Goal: Information Seeking & Learning: Learn about a topic

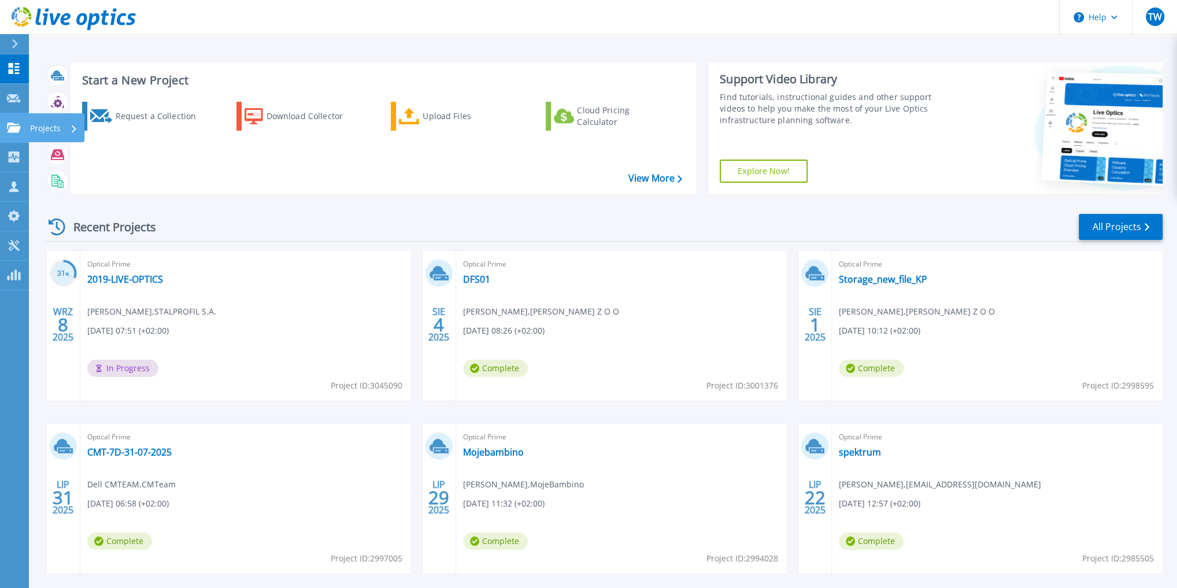
click at [16, 128] on icon at bounding box center [14, 128] width 14 height 10
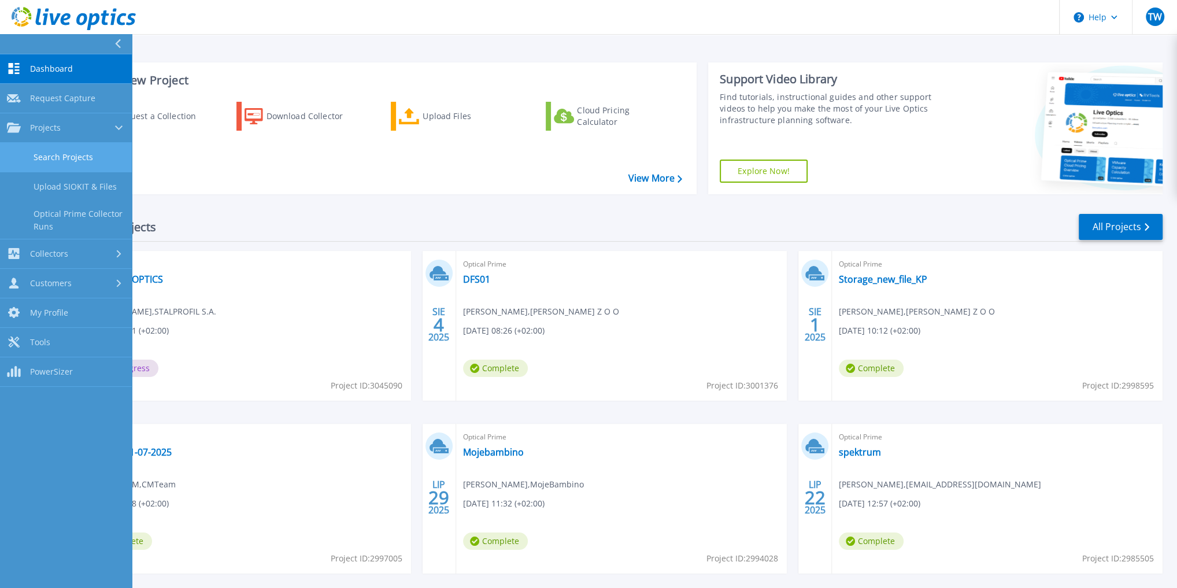
click at [53, 158] on link "Search Projects" at bounding box center [66, 157] width 132 height 29
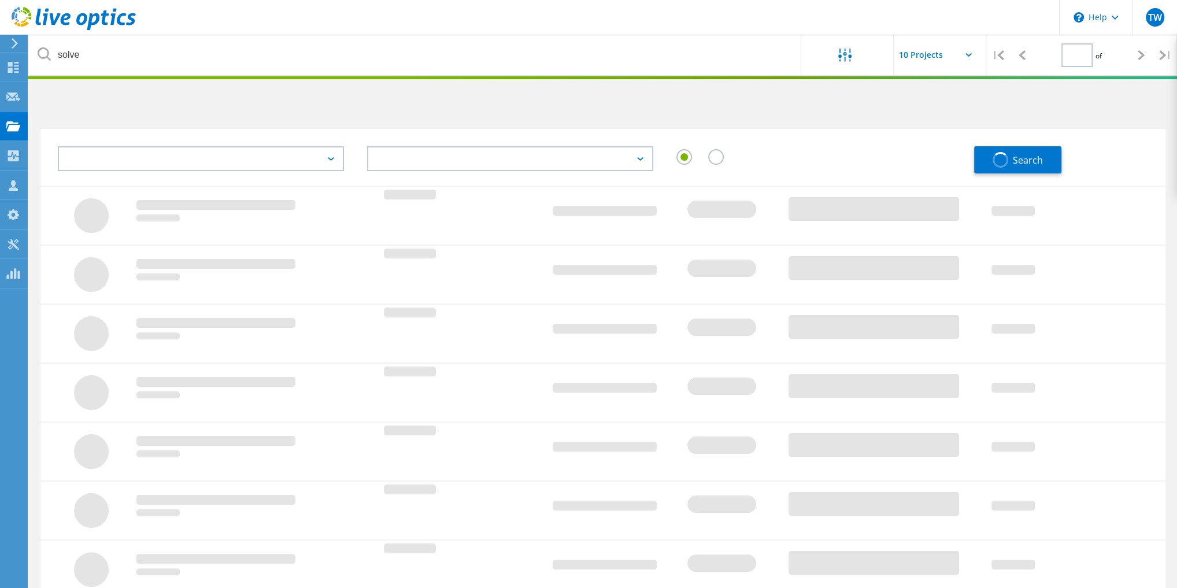
type input "1"
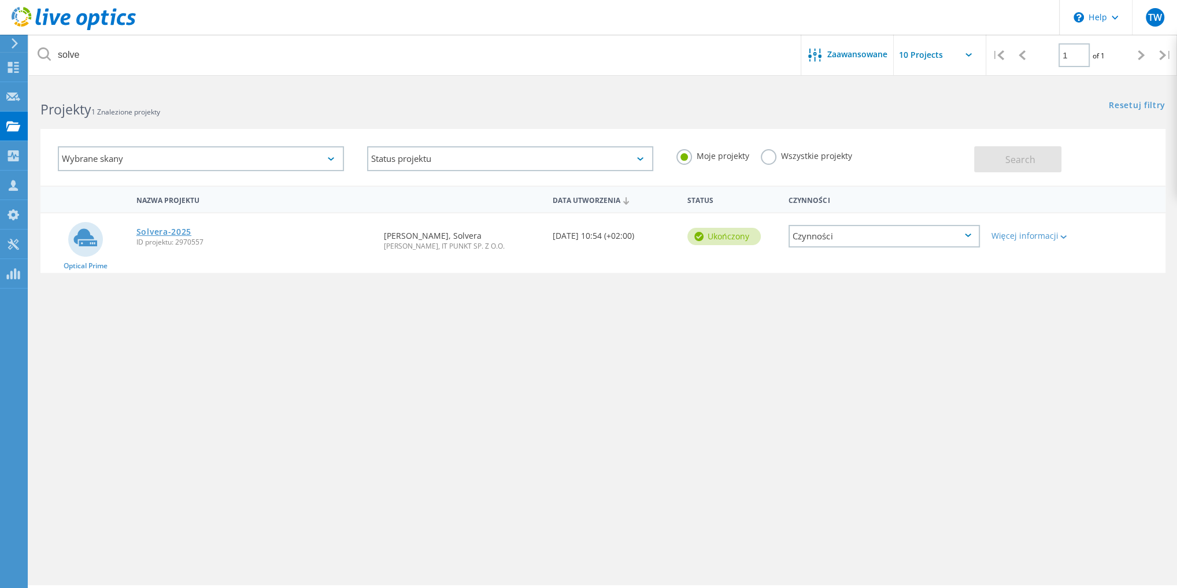
click at [168, 230] on link "Solvera-2025" at bounding box center [163, 232] width 55 height 8
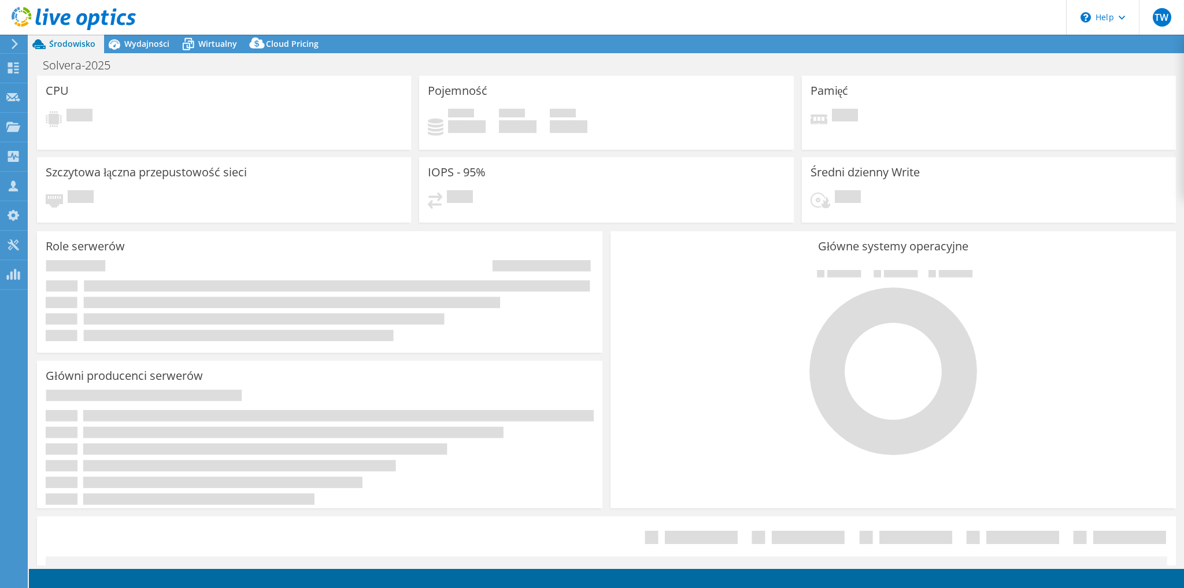
select select "EUFrankfurt"
select select "USD"
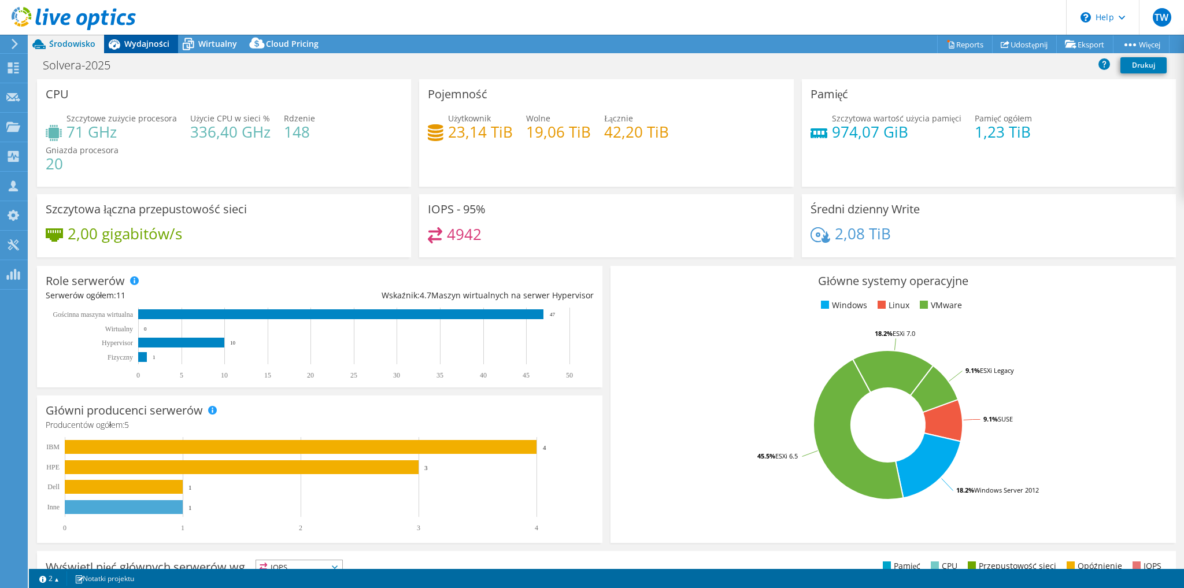
click at [144, 49] on span "Wydajności" at bounding box center [146, 43] width 45 height 11
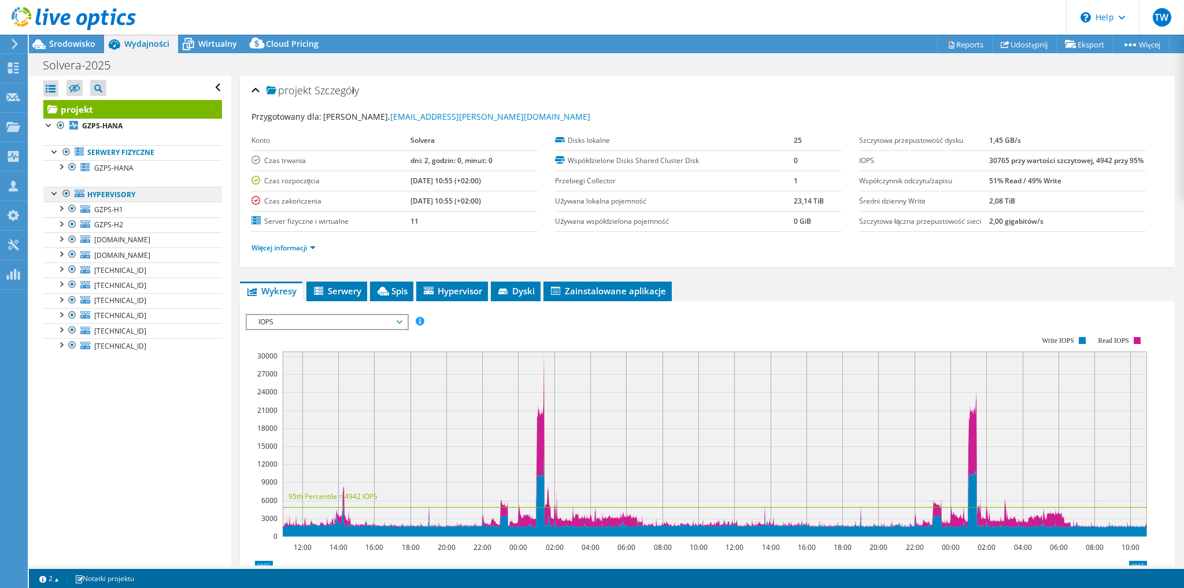
click at [132, 195] on link "Hypervisory" at bounding box center [132, 194] width 179 height 15
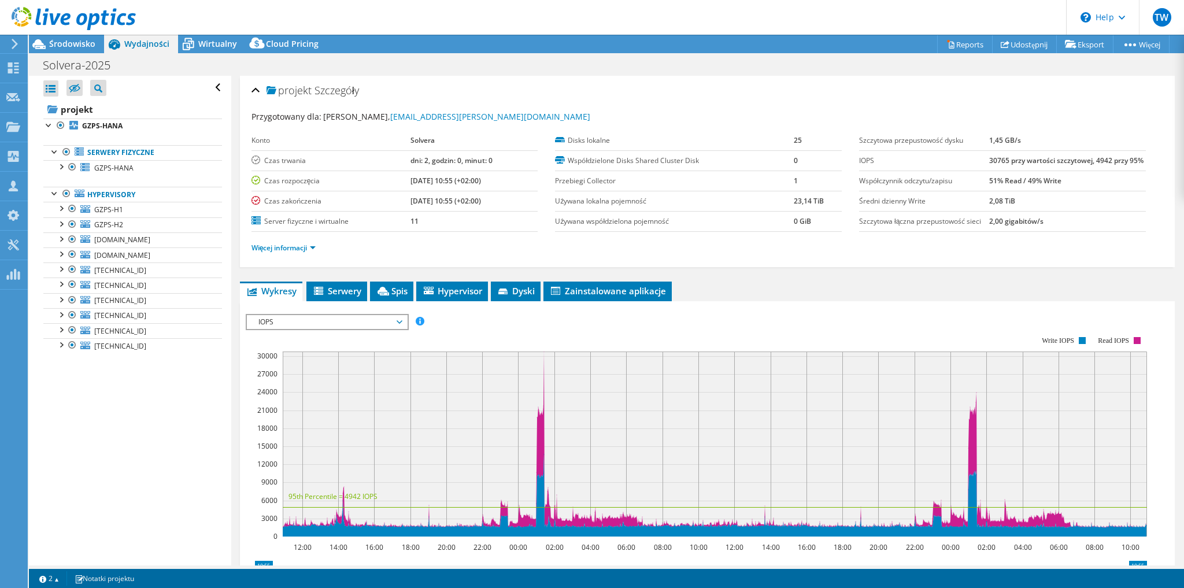
scroll to position [93, 0]
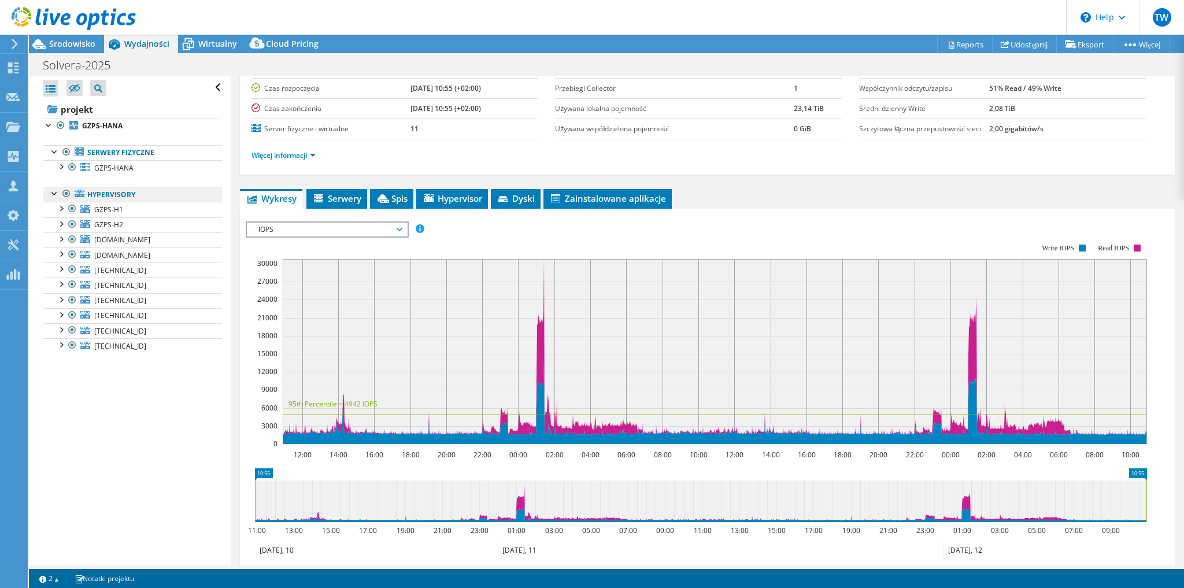
click at [110, 193] on link "Hypervisory" at bounding box center [132, 194] width 179 height 15
click at [164, 198] on link "Hypervisory" at bounding box center [132, 194] width 179 height 15
click at [127, 195] on link "Hypervisory" at bounding box center [132, 194] width 179 height 15
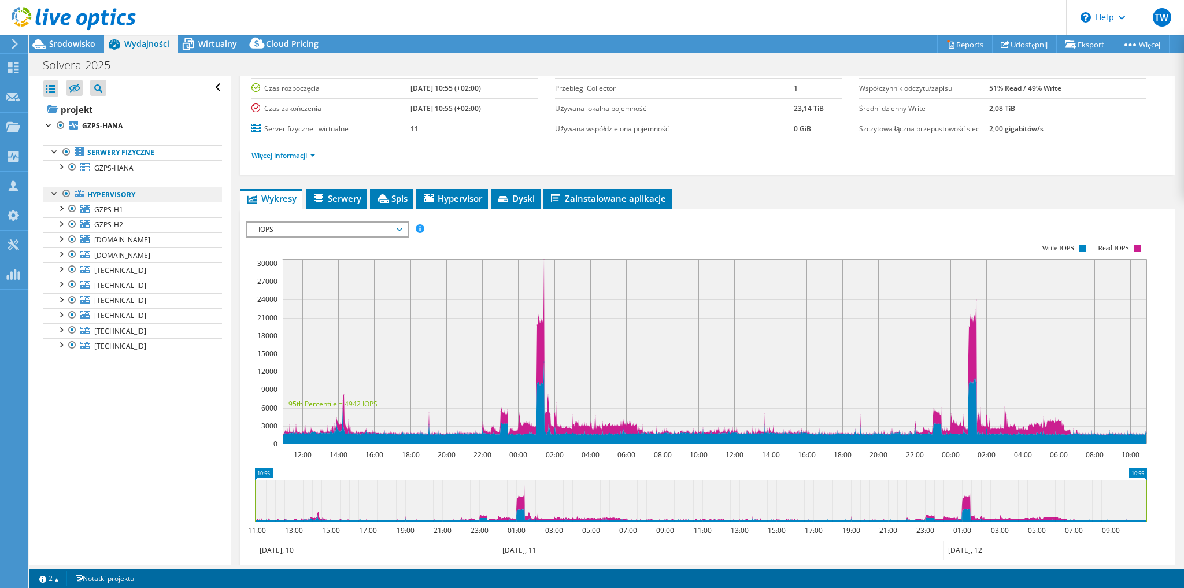
click at [102, 198] on link "Hypervisory" at bounding box center [132, 194] width 179 height 15
drag, startPoint x: 790, startPoint y: 109, endPoint x: 822, endPoint y: 108, distance: 32.4
click at [822, 108] on td "23,14 TiB" at bounding box center [818, 108] width 48 height 20
click at [402, 226] on span "IOPS" at bounding box center [327, 230] width 160 height 14
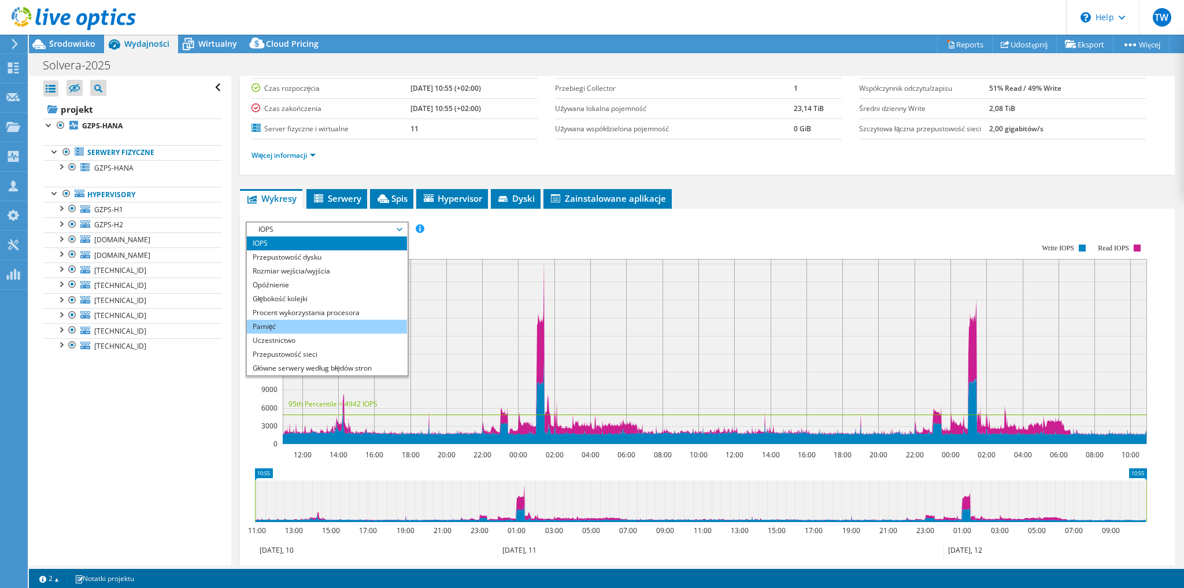
click at [307, 325] on li "Pamięć" at bounding box center [327, 327] width 160 height 14
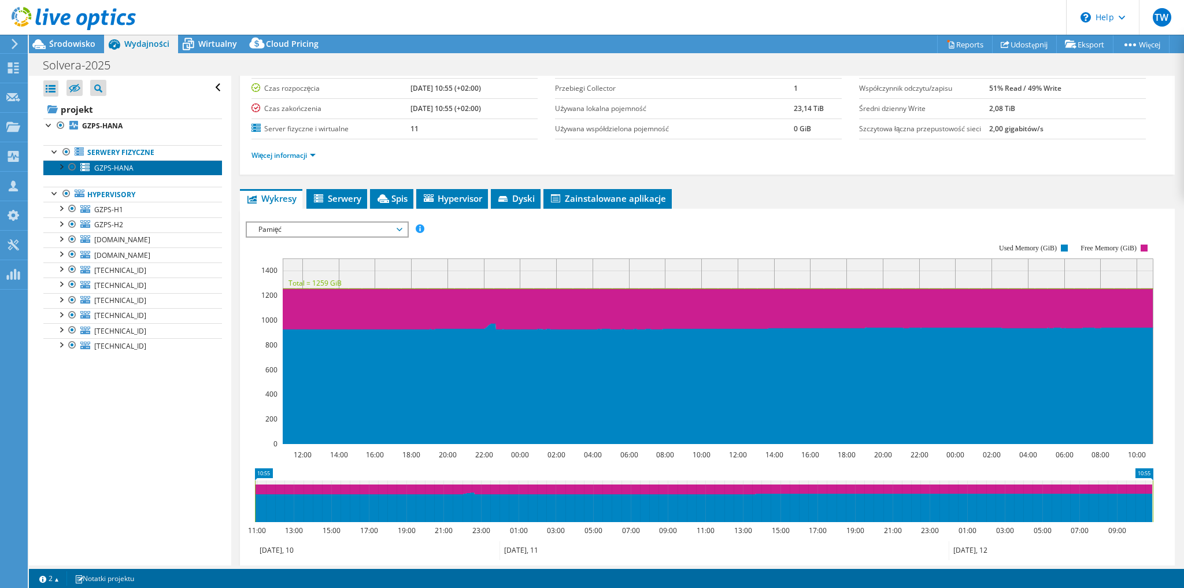
click at [114, 165] on span "GZPS-HANA" at bounding box center [113, 168] width 39 height 10
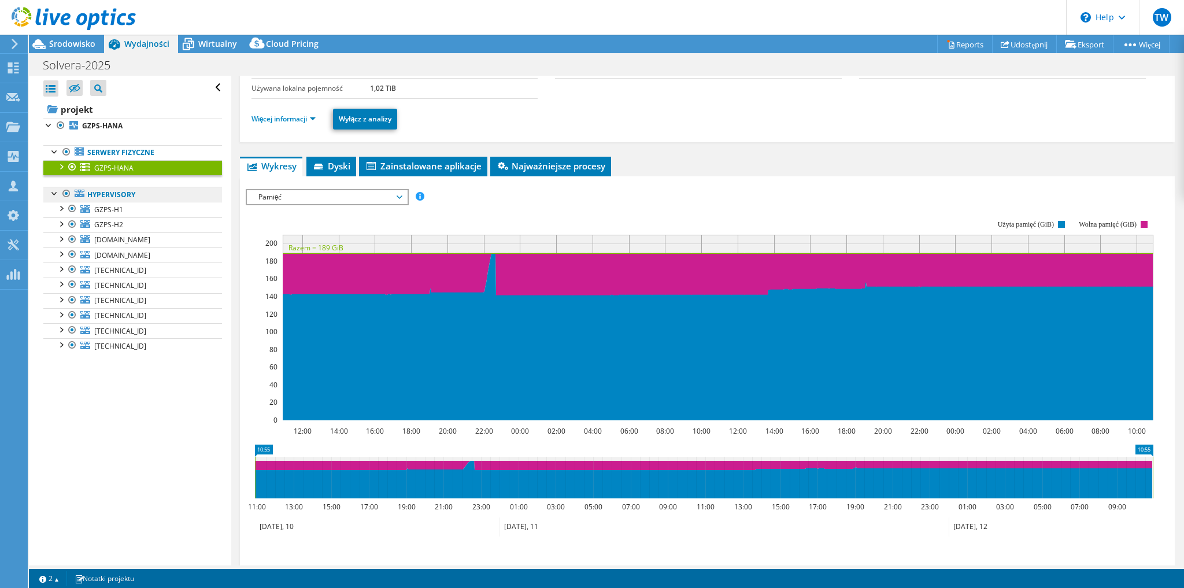
click at [117, 189] on link "Hypervisory" at bounding box center [132, 194] width 179 height 15
click at [140, 193] on link "Hypervisory" at bounding box center [132, 194] width 179 height 15
click at [150, 195] on link "Hypervisory" at bounding box center [132, 194] width 179 height 15
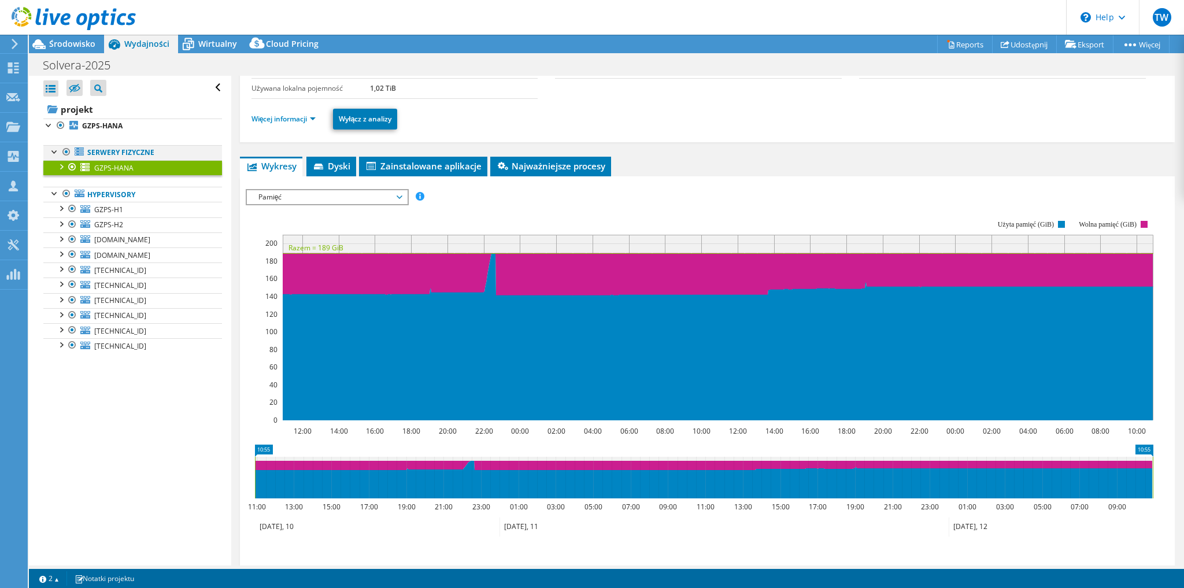
click at [67, 150] on div at bounding box center [67, 152] width 12 height 14
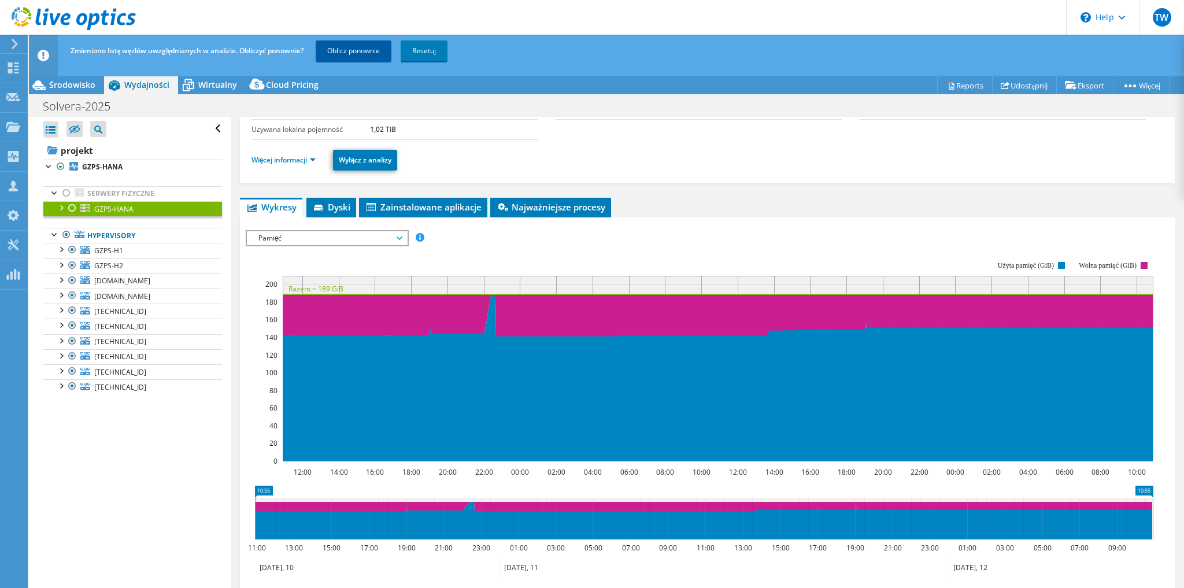
click at [362, 46] on link "Oblicz ponownie" at bounding box center [354, 50] width 76 height 21
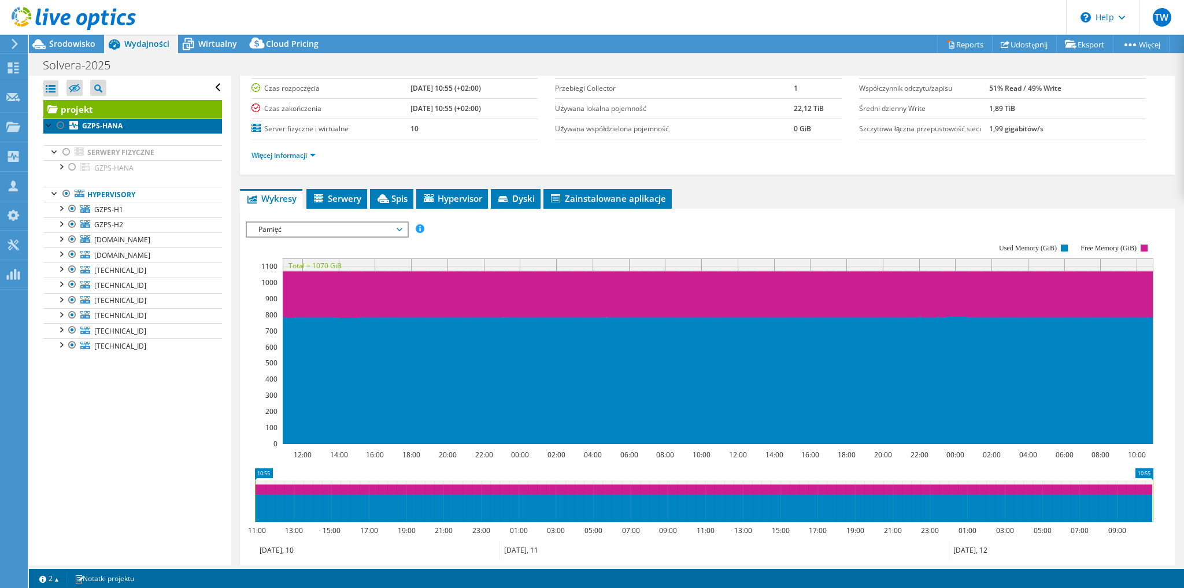
click at [150, 125] on link "GZPS-HANA" at bounding box center [132, 126] width 179 height 15
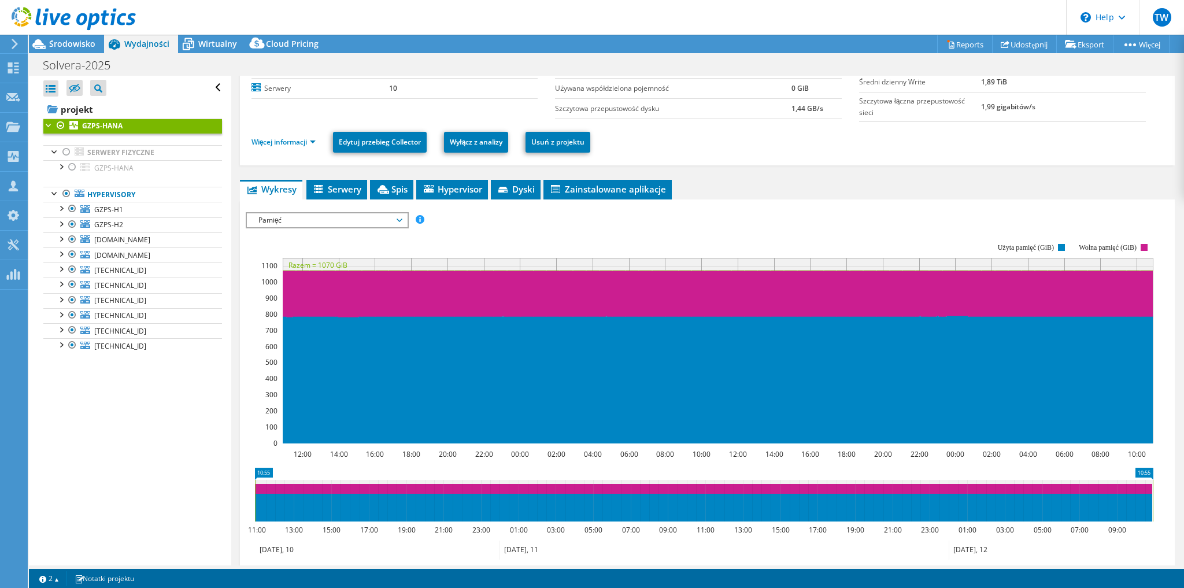
click at [273, 216] on span "Pamięć" at bounding box center [327, 220] width 149 height 14
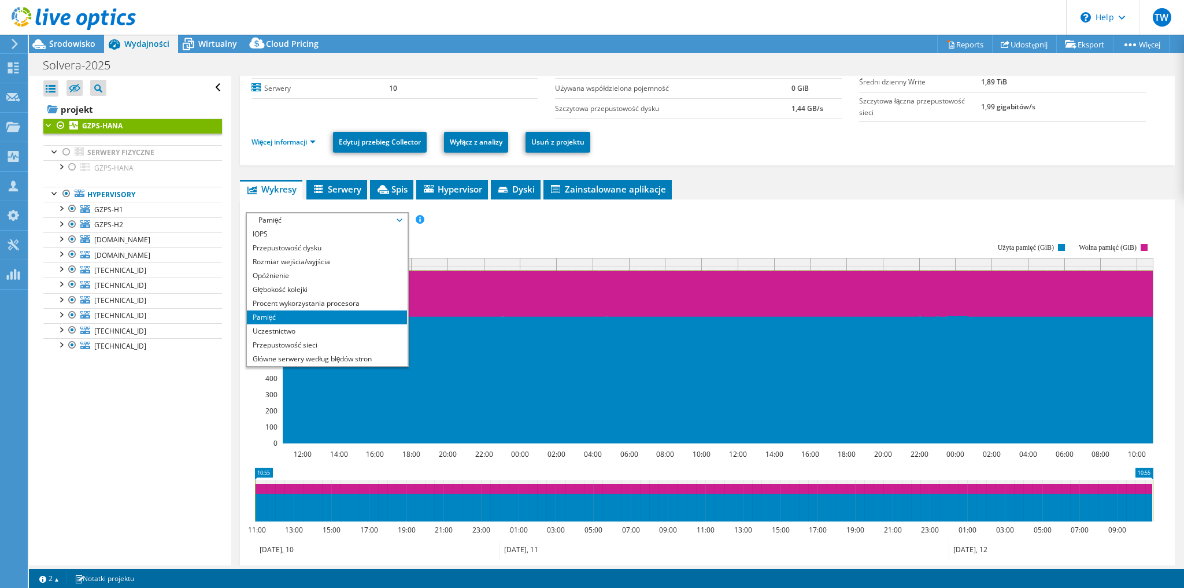
click at [301, 310] on li "Pamięć" at bounding box center [327, 317] width 160 height 14
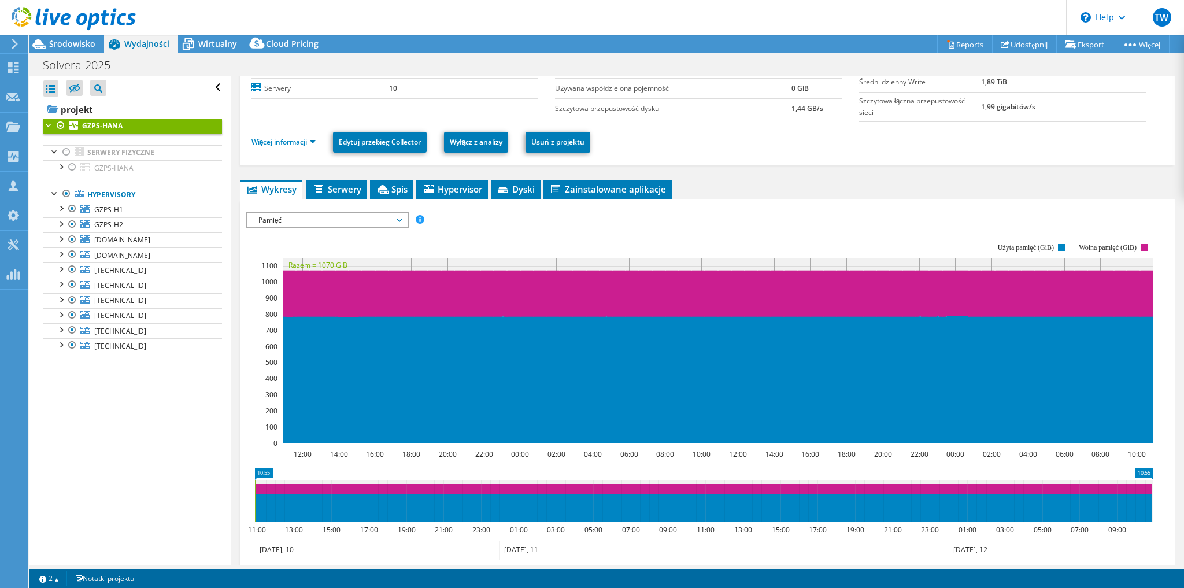
click at [297, 214] on span "Pamięć" at bounding box center [327, 220] width 149 height 14
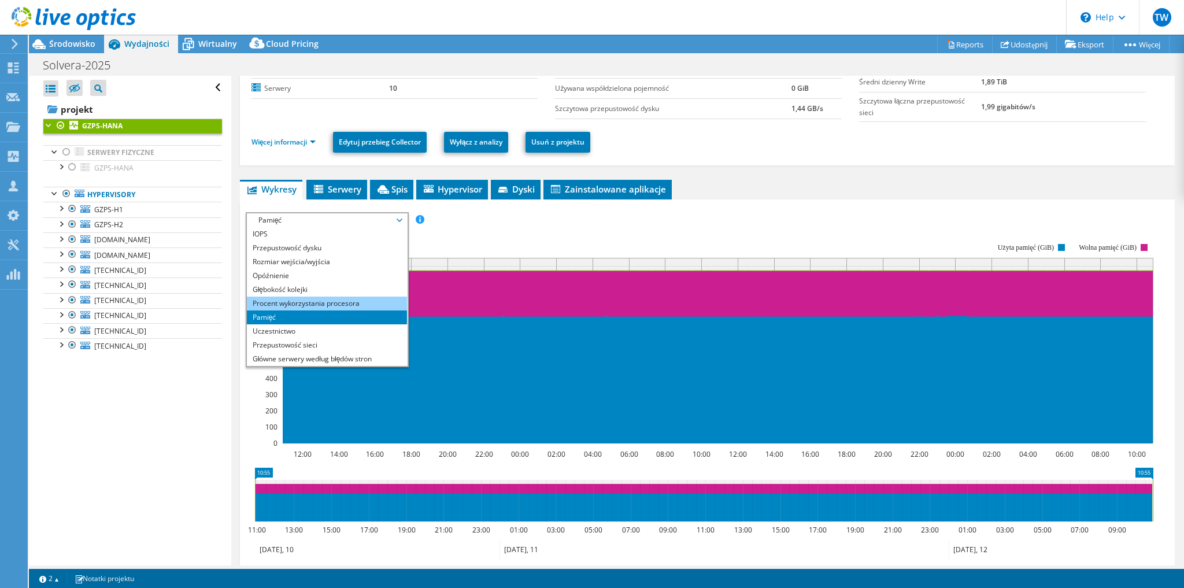
click at [294, 297] on li "Procent wykorzystania procesora" at bounding box center [327, 304] width 160 height 14
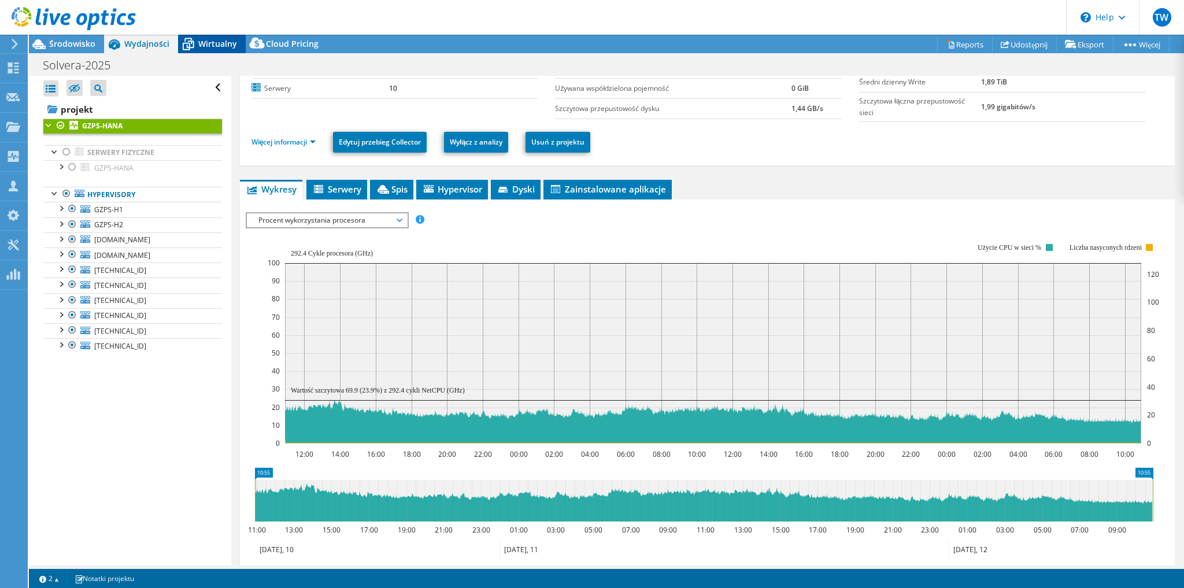
click at [216, 49] on div "Wirtualny" at bounding box center [212, 44] width 68 height 19
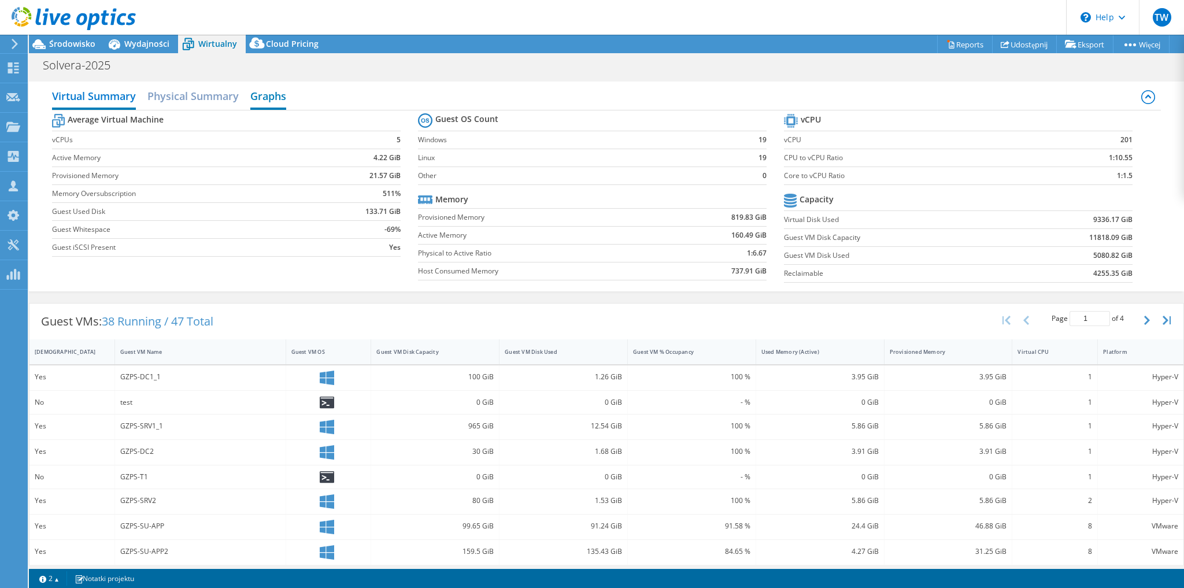
click at [260, 98] on h2 "Graphs" at bounding box center [268, 96] width 36 height 25
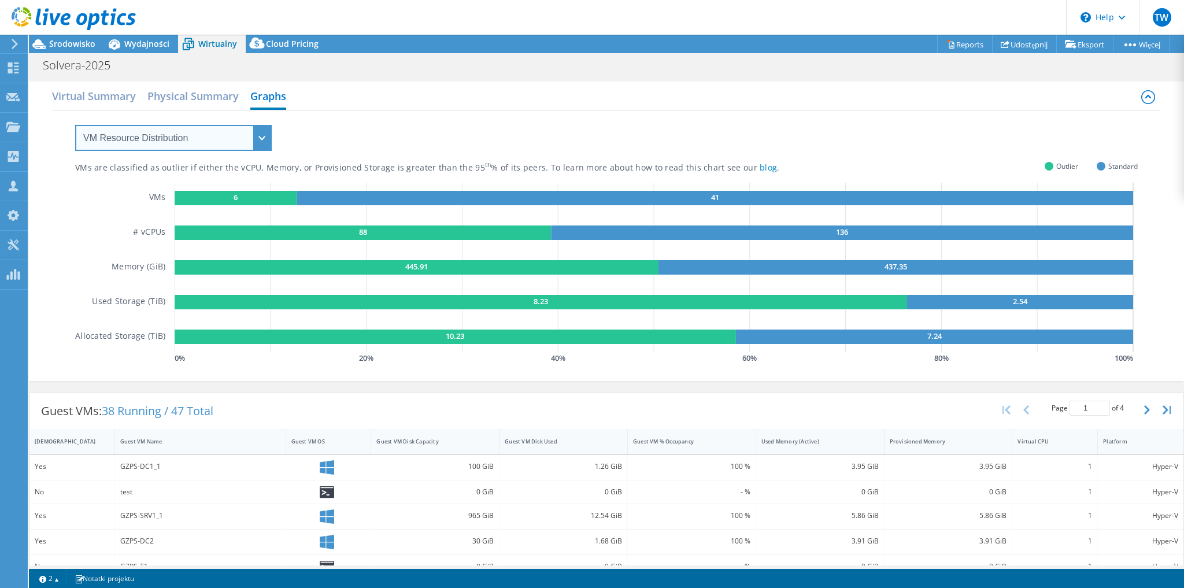
click at [167, 131] on select "VM Resource Distribution Provisioning Contrast Over Provisioning" at bounding box center [173, 138] width 197 height 26
select select "Over Provisioning"
click at [75, 125] on select "VM Resource Distribution Provisioning Contrast Over Provisioning" at bounding box center [173, 138] width 197 height 26
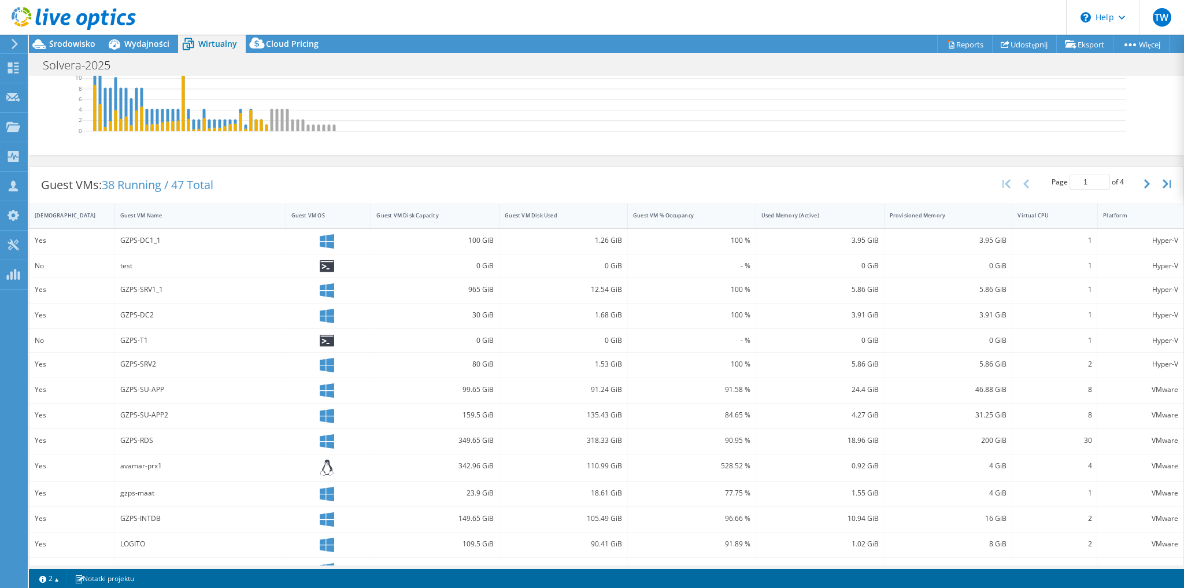
scroll to position [278, 0]
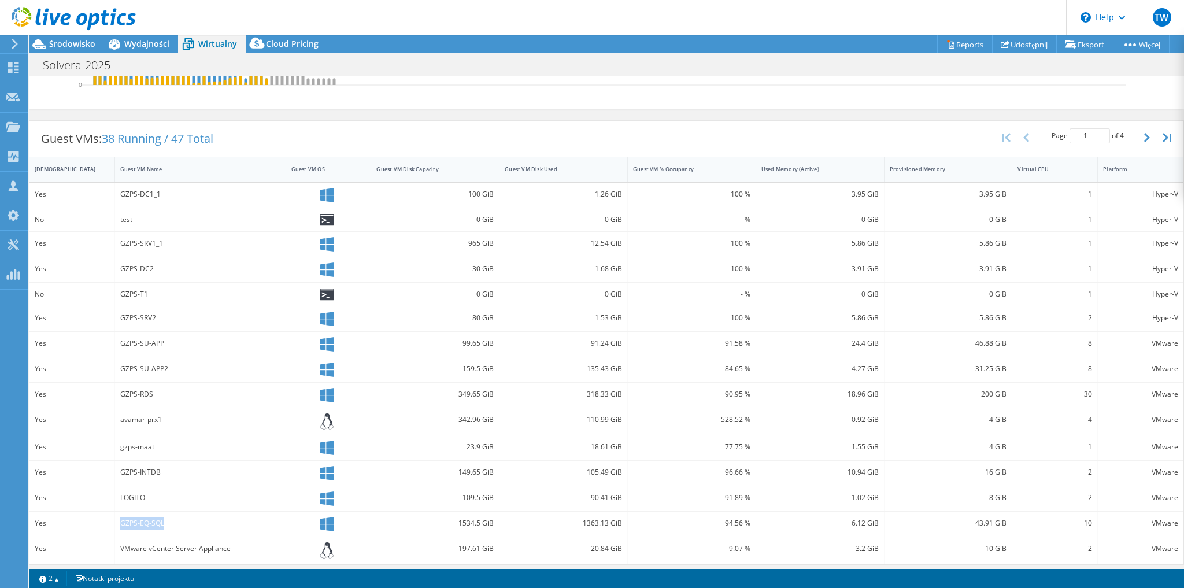
drag, startPoint x: 120, startPoint y: 516, endPoint x: 183, endPoint y: 525, distance: 63.0
click at [183, 525] on div "GZPS-EQ-SQL" at bounding box center [200, 524] width 171 height 25
click at [167, 521] on div "GZPS-EQ-SQL" at bounding box center [200, 523] width 160 height 13
drag, startPoint x: 154, startPoint y: 518, endPoint x: 117, endPoint y: 522, distance: 36.6
click at [117, 522] on div "GZPS-EQ-SQL" at bounding box center [200, 524] width 171 height 25
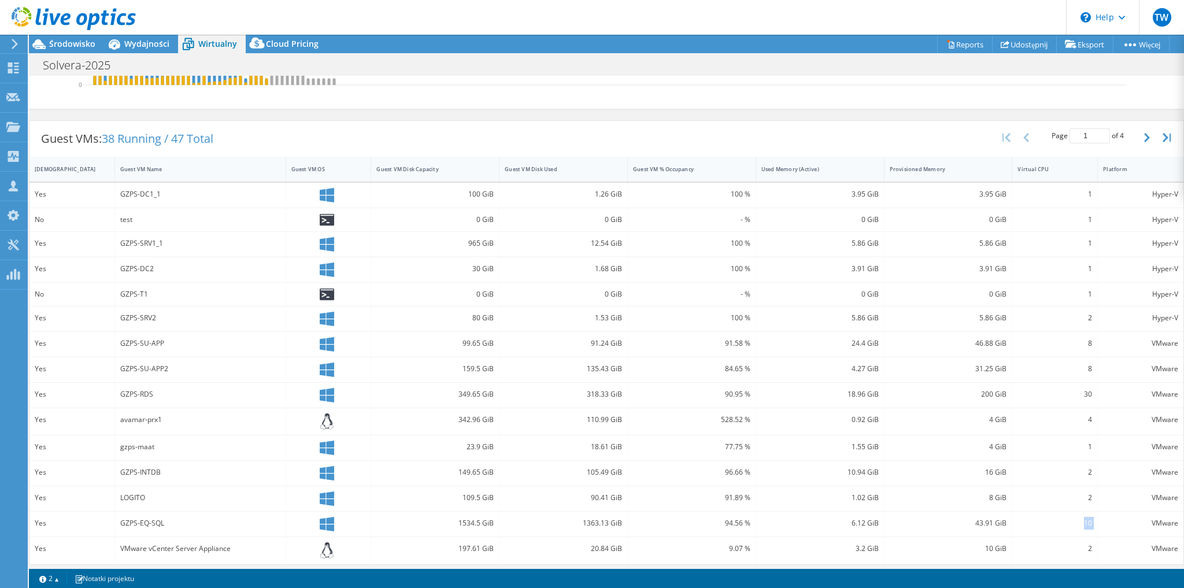
drag, startPoint x: 1094, startPoint y: 519, endPoint x: 1074, endPoint y: 519, distance: 20.2
click at [1074, 519] on div "Yes GZPS-EQ-SQL 1534.5 GiB 1363.13 GiB 94.56 % 6.12 GiB 43.91 GiB 10 VMware" at bounding box center [606, 524] width 1154 height 25
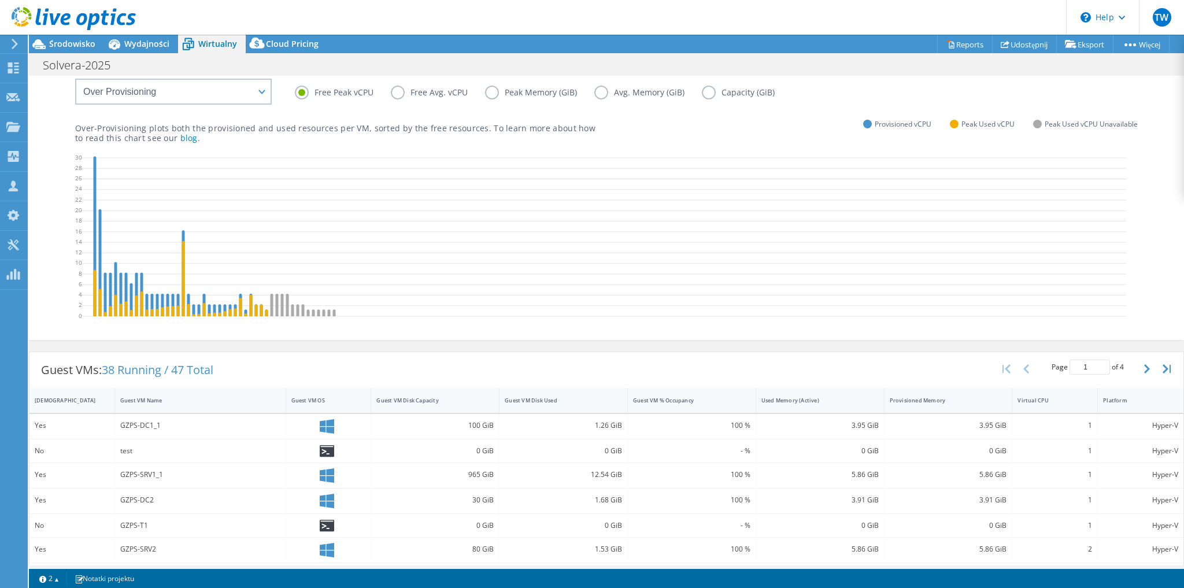
scroll to position [0, 0]
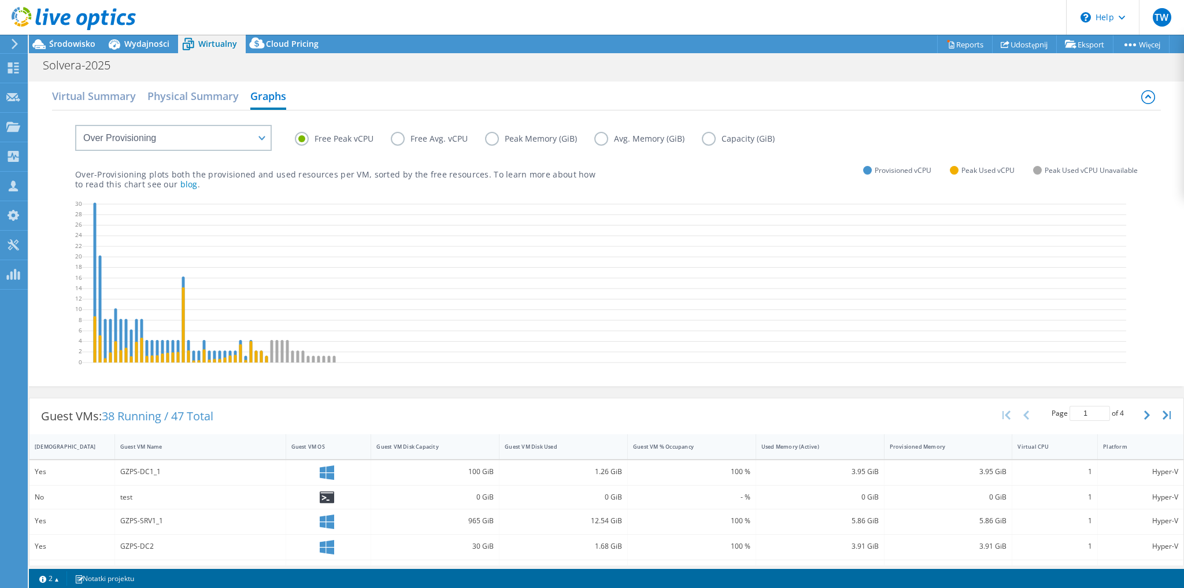
click at [402, 139] on label "Free Avg. vCPU" at bounding box center [438, 139] width 94 height 14
click at [0, 0] on input "Free Avg. vCPU" at bounding box center [0, 0] width 0 height 0
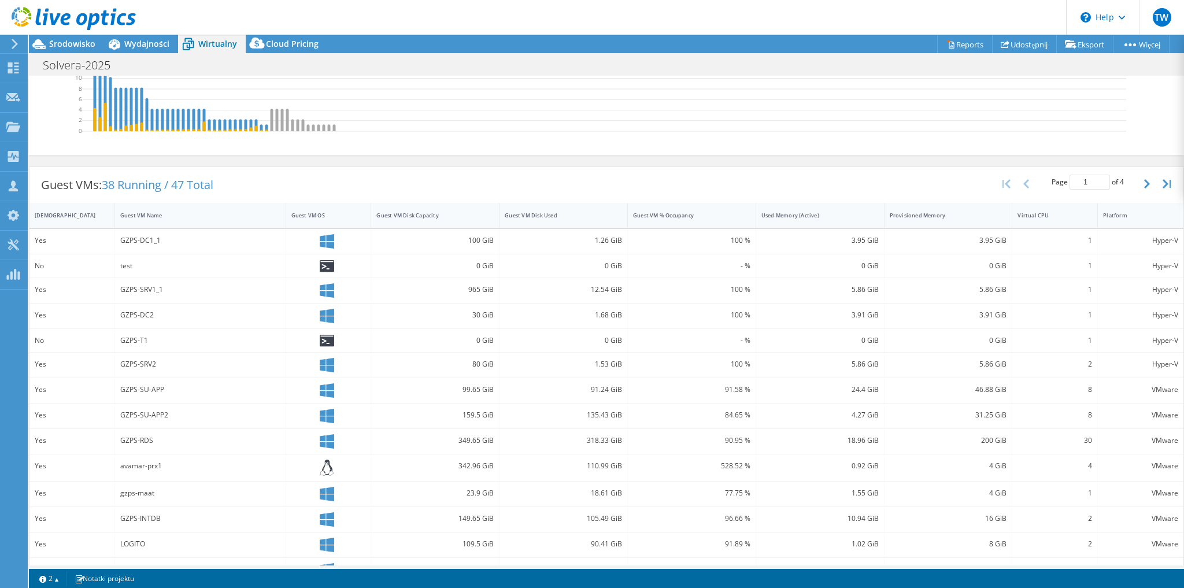
scroll to position [278, 0]
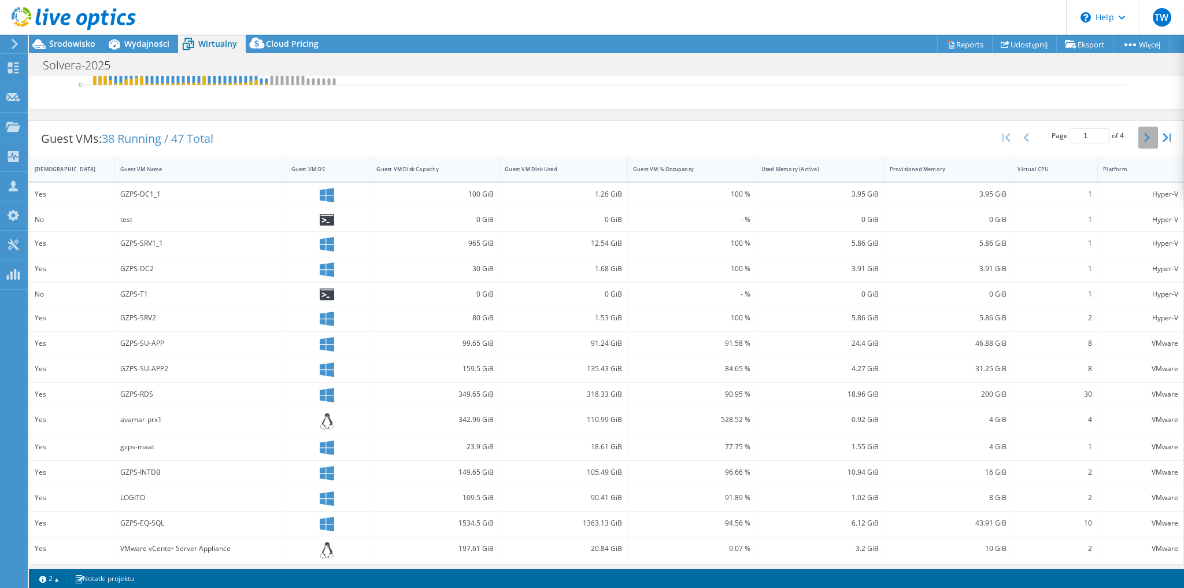
click at [1144, 137] on icon "button" at bounding box center [1147, 137] width 6 height 9
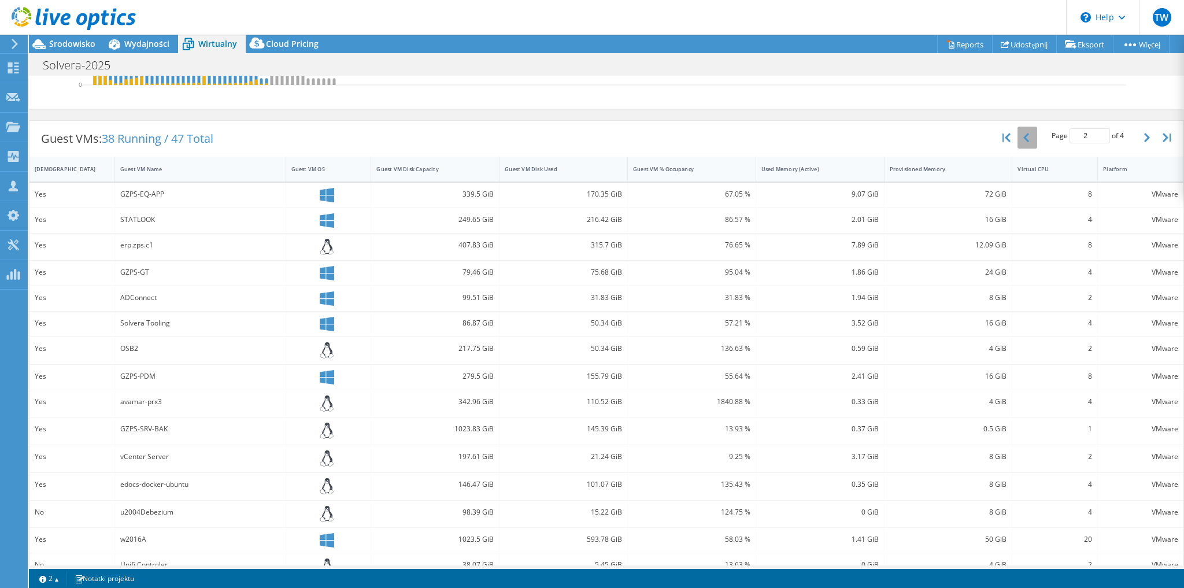
click at [1024, 144] on button "button" at bounding box center [1028, 138] width 20 height 22
type input "1"
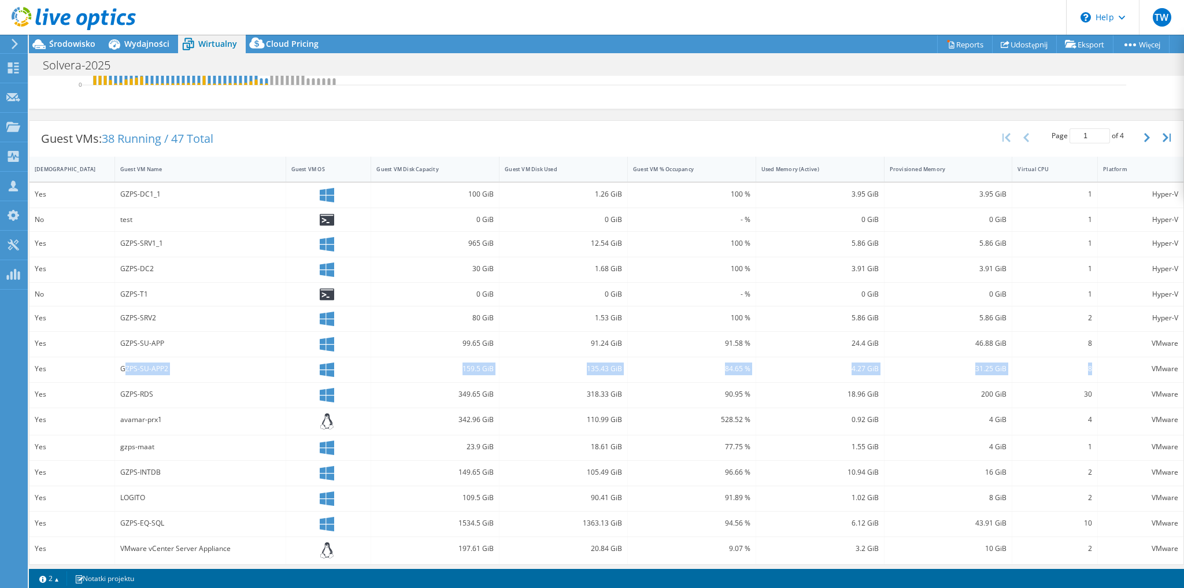
drag, startPoint x: 123, startPoint y: 365, endPoint x: 1090, endPoint y: 367, distance: 967.2
click at [1090, 367] on div "Yes GZPS-SU-APP2 159.5 GiB 135.43 GiB 84.65 % 4.27 GiB 31.25 GiB 8 VMware" at bounding box center [606, 369] width 1154 height 25
